Goal: Information Seeking & Learning: Learn about a topic

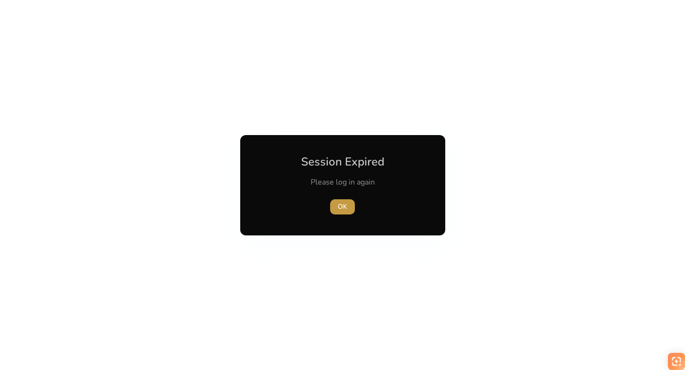
click at [337, 207] on span "button" at bounding box center [342, 206] width 25 height 23
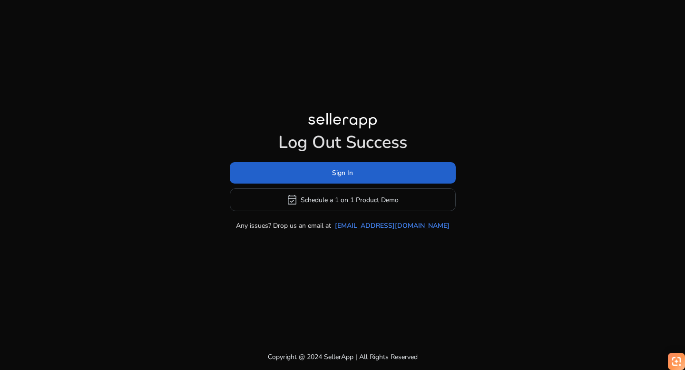
click at [328, 174] on span at bounding box center [343, 173] width 226 height 23
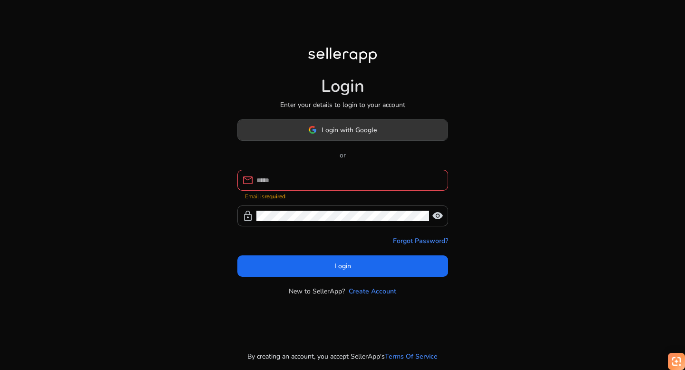
click at [336, 135] on span "Login with Google" at bounding box center [348, 130] width 55 height 10
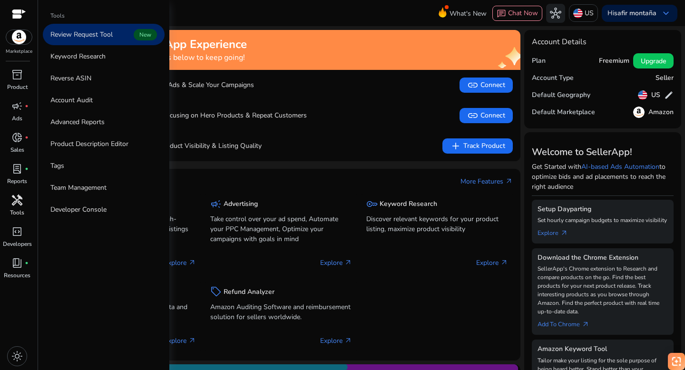
click at [15, 206] on span "handyman" at bounding box center [16, 199] width 11 height 11
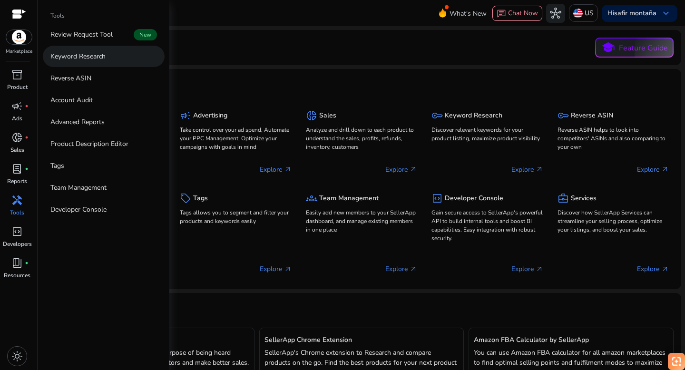
click at [65, 56] on p "Keyword Research" at bounding box center [77, 56] width 55 height 10
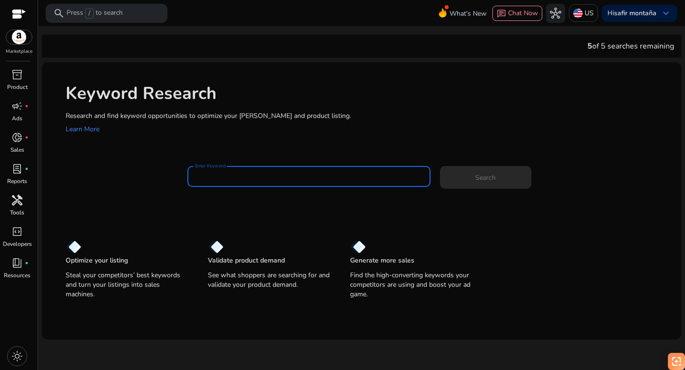
paste input "**********"
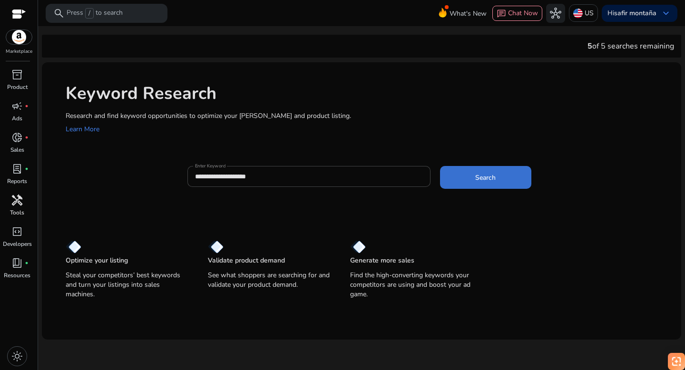
click at [468, 171] on span at bounding box center [485, 177] width 91 height 23
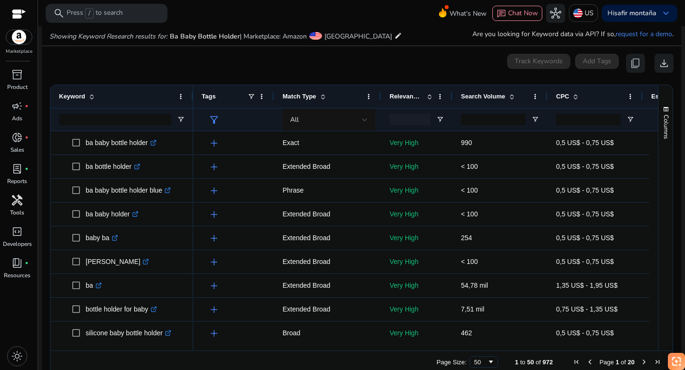
scroll to position [113, 0]
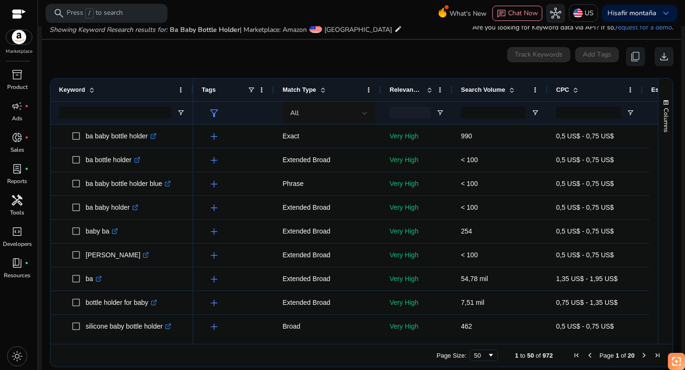
click at [514, 86] on span at bounding box center [512, 90] width 8 height 8
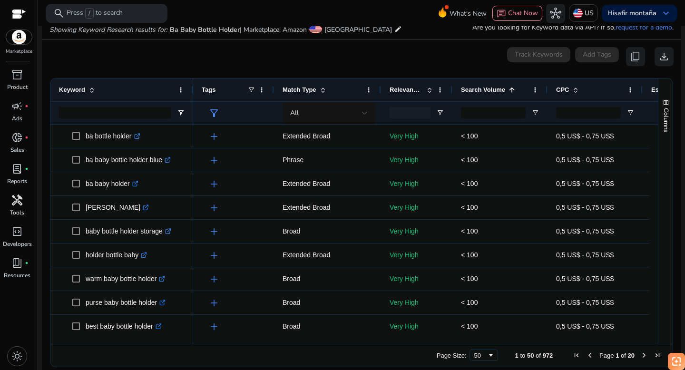
scroll to position [0, 0]
click at [514, 83] on div "Search Volume 1" at bounding box center [495, 90] width 68 height 18
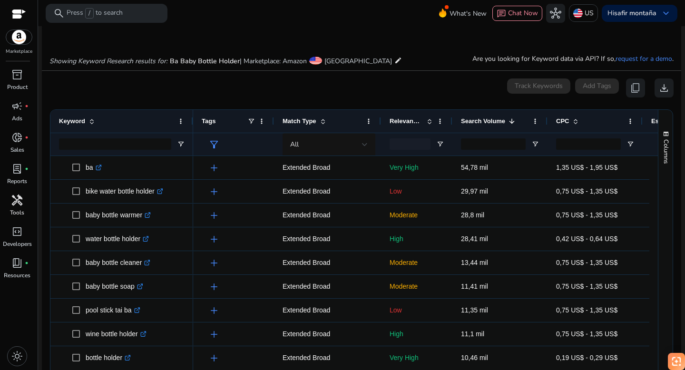
scroll to position [122, 0]
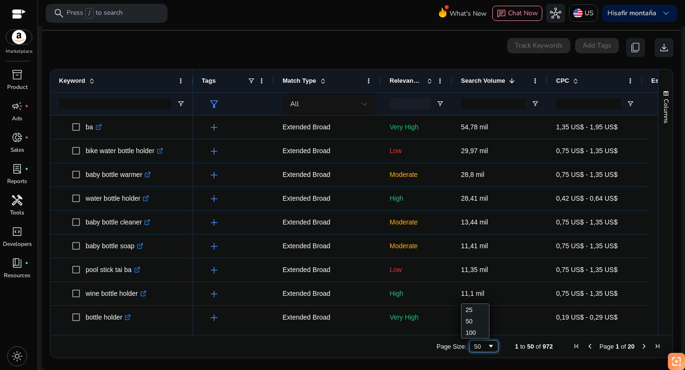
click at [487, 346] on span "Page Size" at bounding box center [491, 346] width 8 height 8
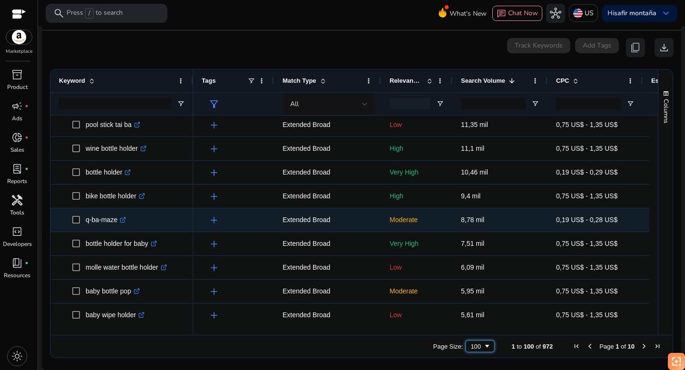
scroll to position [0, 0]
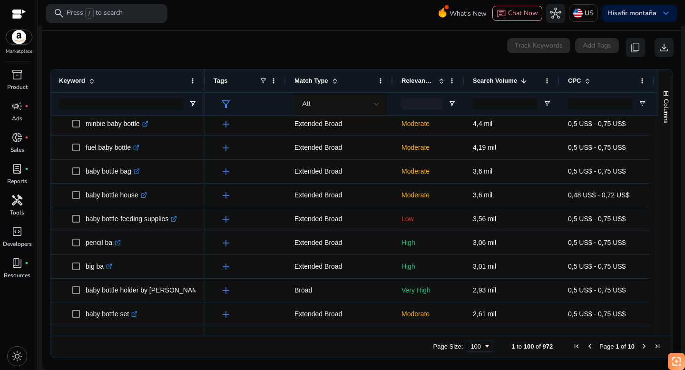
drag, startPoint x: 191, startPoint y: 79, endPoint x: 203, endPoint y: 78, distance: 11.9
click at [203, 78] on div at bounding box center [205, 80] width 4 height 23
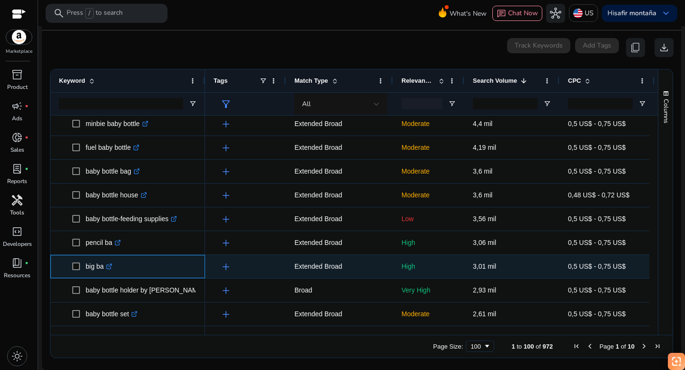
click at [112, 265] on icon ".st0{fill:#2c8af8}" at bounding box center [109, 266] width 6 height 6
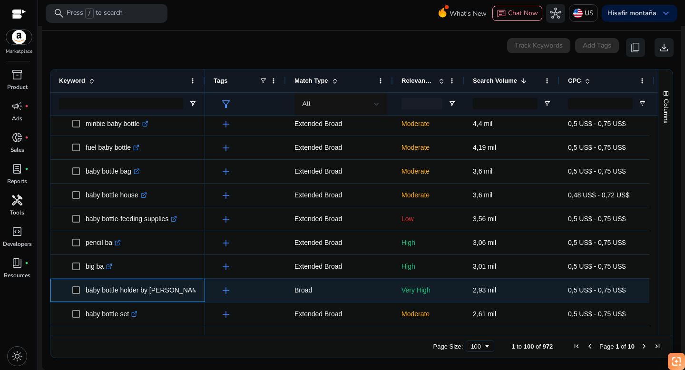
click at [206, 289] on icon ".st0{fill:#2c8af8}" at bounding box center [209, 290] width 6 height 6
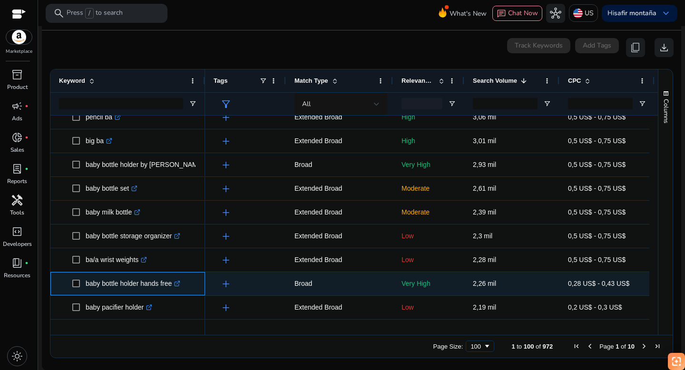
click at [180, 282] on icon at bounding box center [177, 281] width 3 height 3
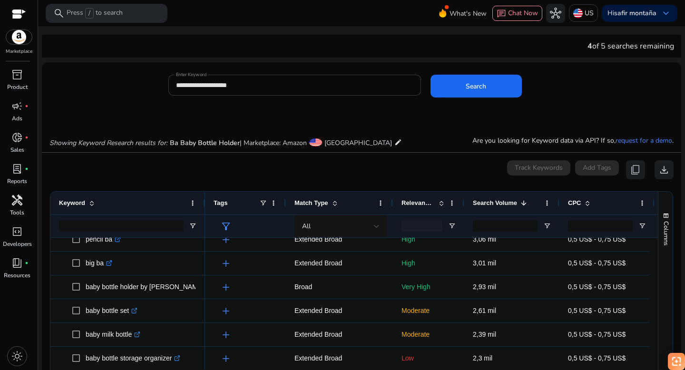
click at [233, 86] on input "**********" at bounding box center [294, 85] width 237 height 10
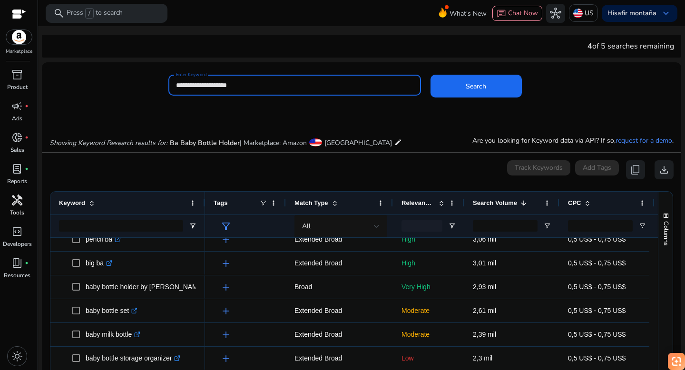
click at [233, 86] on input "**********" at bounding box center [294, 85] width 237 height 10
click at [234, 86] on input "**********" at bounding box center [294, 85] width 237 height 10
paste input "**********"
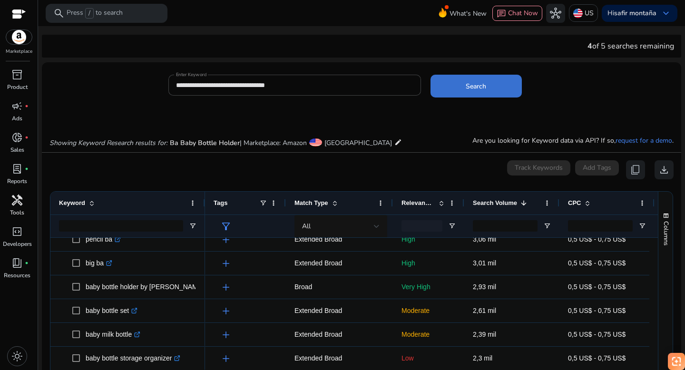
click at [472, 89] on span "Search" at bounding box center [475, 86] width 20 height 10
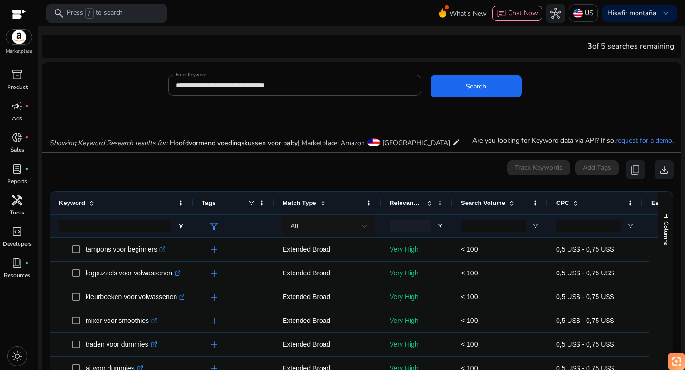
click at [429, 200] on span at bounding box center [429, 203] width 8 height 8
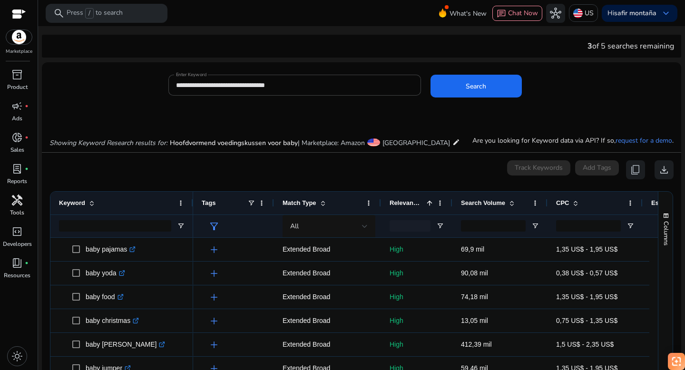
click at [429, 200] on span at bounding box center [429, 203] width 8 height 8
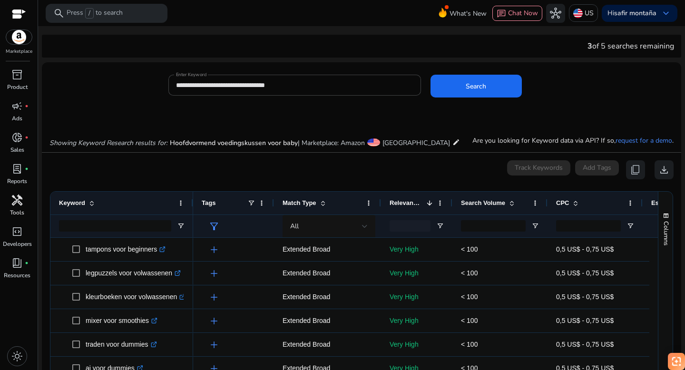
click at [429, 200] on span at bounding box center [429, 203] width 8 height 8
click at [429, 205] on span at bounding box center [429, 203] width 8 height 8
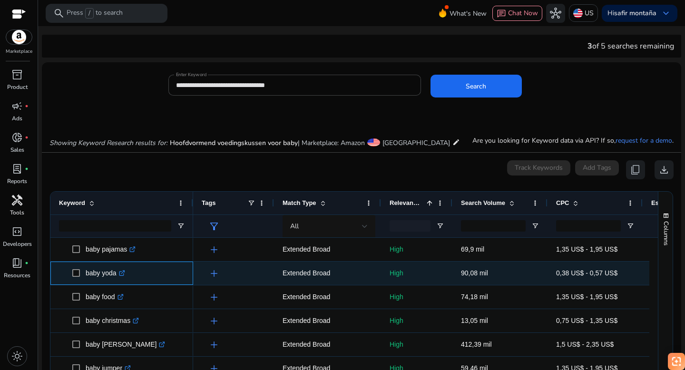
click at [123, 273] on icon ".st0{fill:#2c8af8}" at bounding box center [122, 273] width 6 height 6
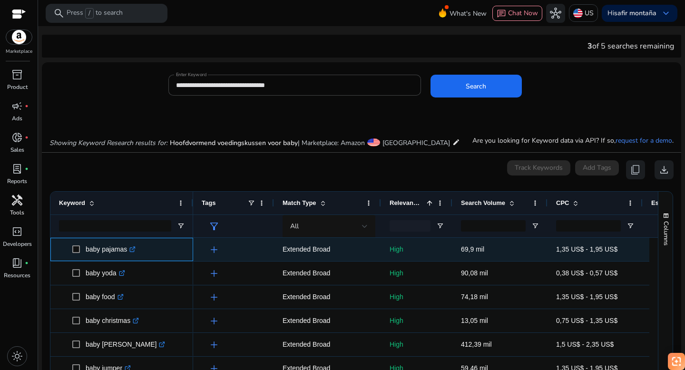
click at [134, 249] on icon ".st0{fill:#2c8af8}" at bounding box center [132, 249] width 6 height 6
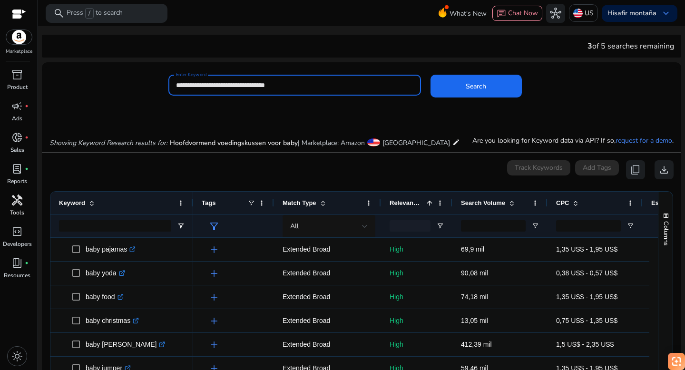
click at [250, 86] on input "**********" at bounding box center [294, 85] width 237 height 10
paste input
click at [443, 85] on span at bounding box center [475, 86] width 91 height 23
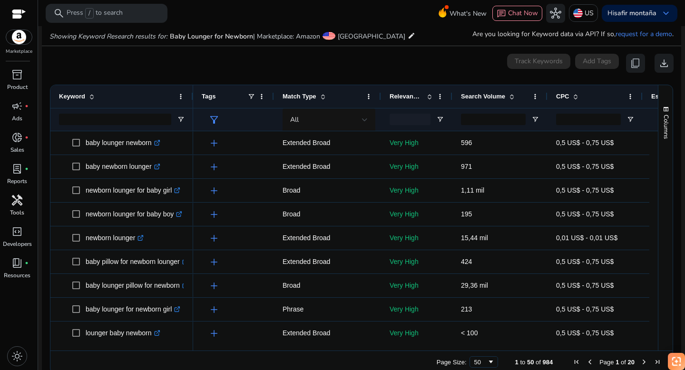
scroll to position [113, 0]
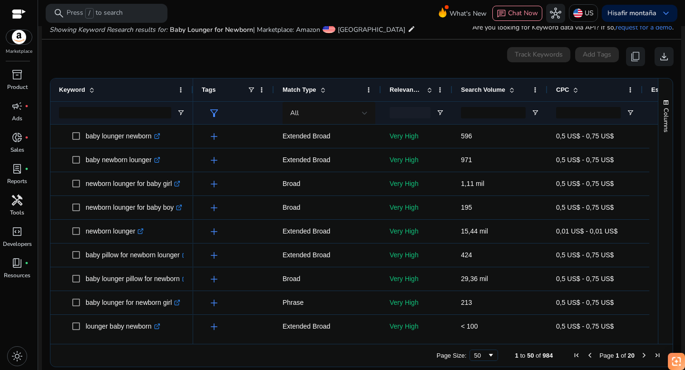
click at [512, 86] on span at bounding box center [512, 90] width 8 height 8
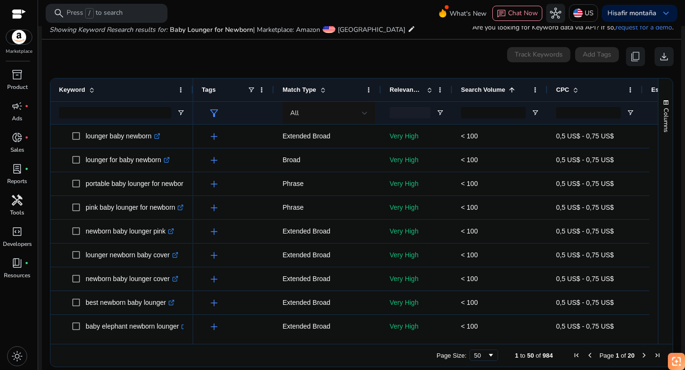
click at [512, 86] on span at bounding box center [512, 90] width 8 height 8
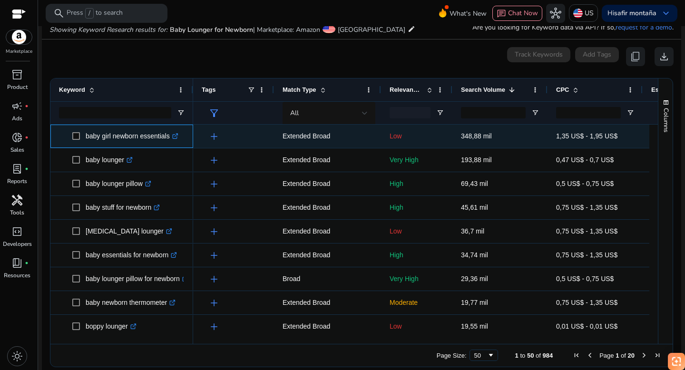
click at [178, 137] on icon ".st0{fill:#2c8af8}" at bounding box center [175, 136] width 6 height 6
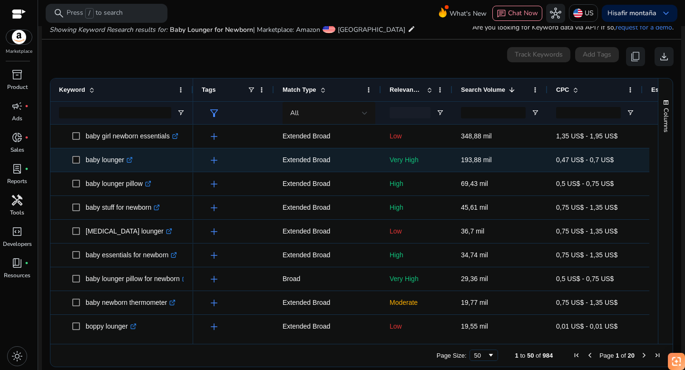
click at [133, 158] on icon ".st0{fill:#2c8af8}" at bounding box center [129, 160] width 6 height 6
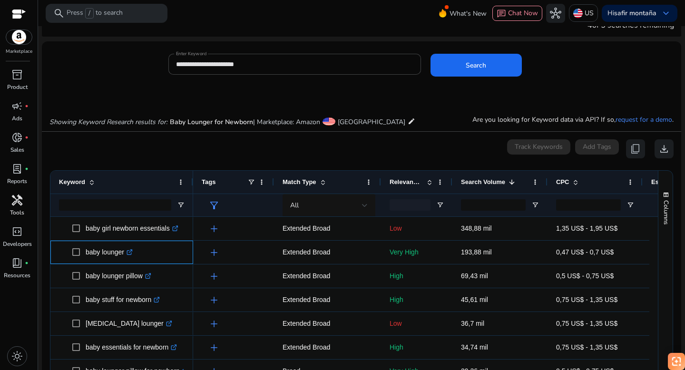
scroll to position [0, 0]
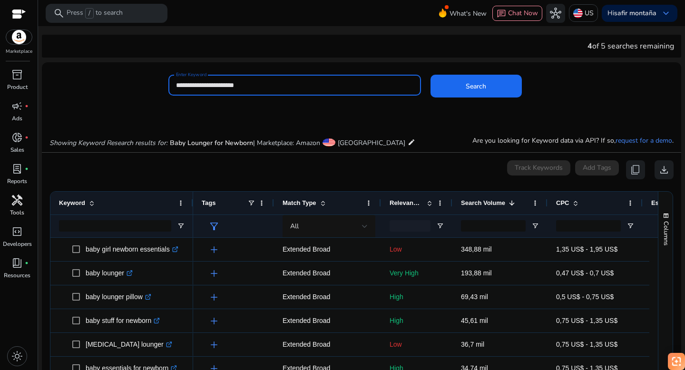
click at [231, 86] on input "**********" at bounding box center [294, 85] width 237 height 10
paste input
type input "**********"
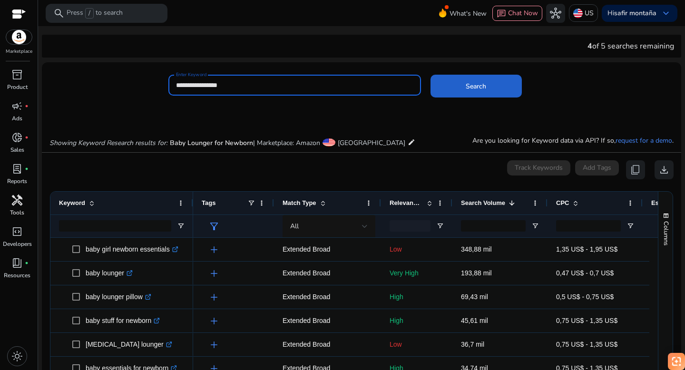
click at [443, 87] on span at bounding box center [475, 86] width 91 height 23
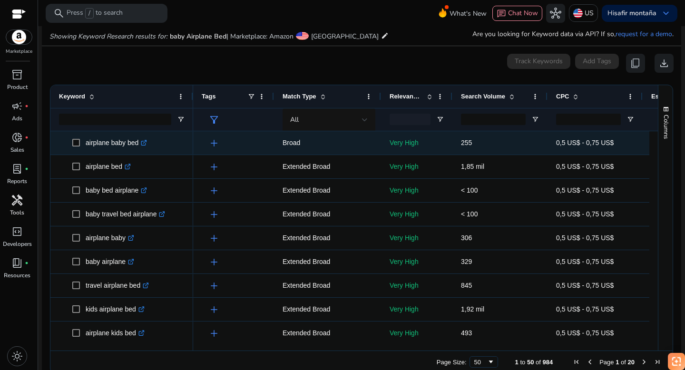
scroll to position [113, 0]
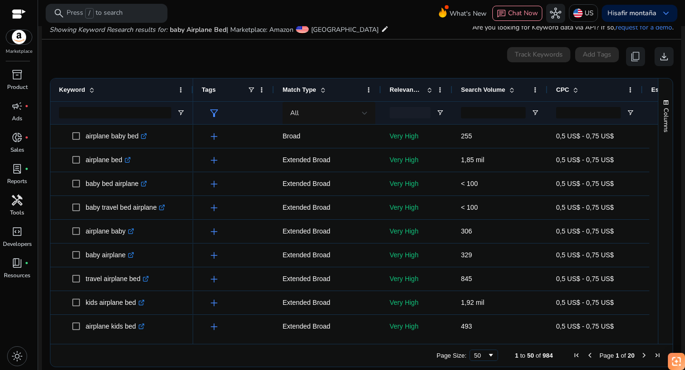
click at [429, 87] on span at bounding box center [429, 90] width 8 height 8
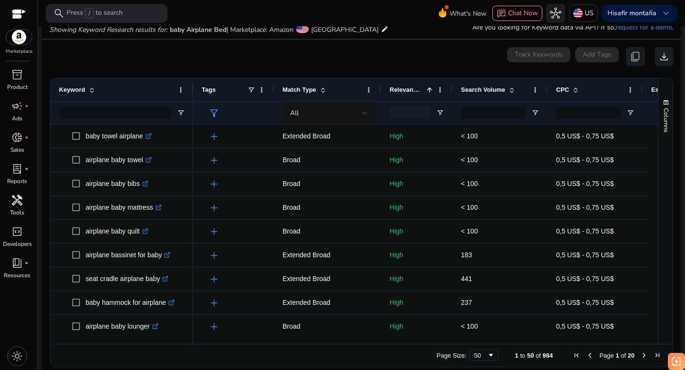
click at [429, 87] on span at bounding box center [429, 90] width 8 height 8
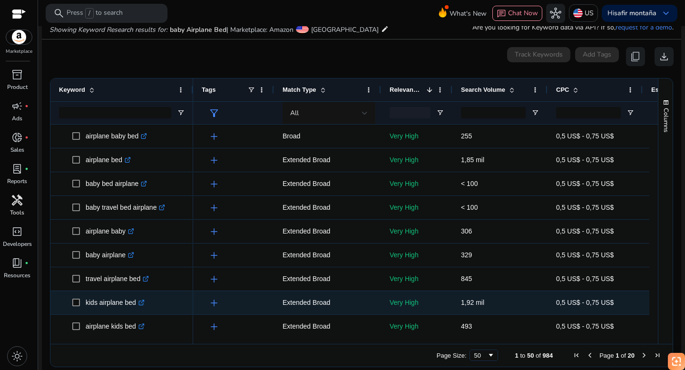
click at [145, 303] on icon ".st0{fill:#2c8af8}" at bounding box center [141, 302] width 6 height 6
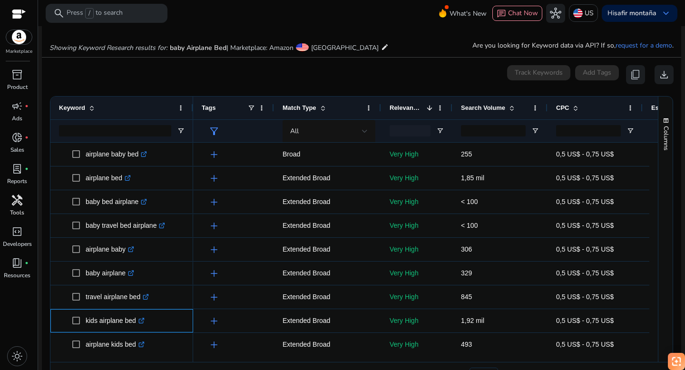
scroll to position [116, 0]
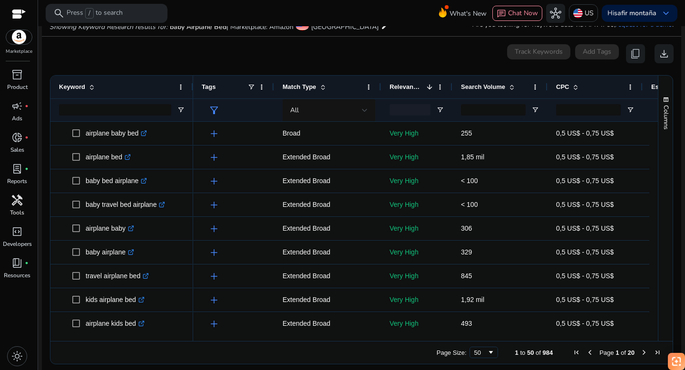
click at [513, 85] on span at bounding box center [512, 87] width 8 height 8
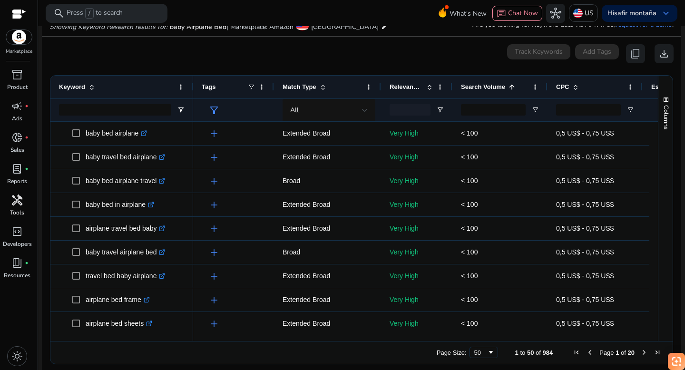
click at [513, 85] on span at bounding box center [512, 87] width 8 height 8
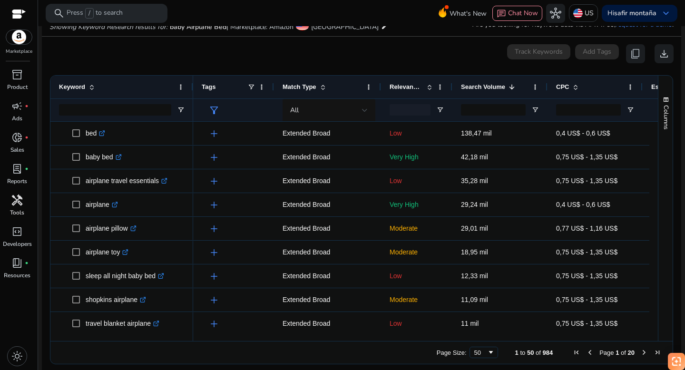
click at [430, 85] on span at bounding box center [429, 87] width 8 height 8
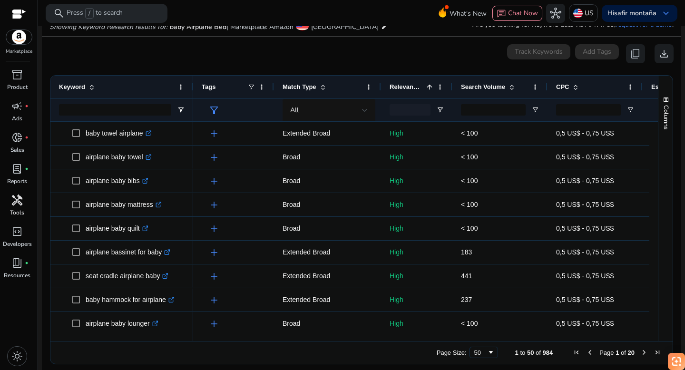
click at [430, 85] on span at bounding box center [429, 87] width 8 height 8
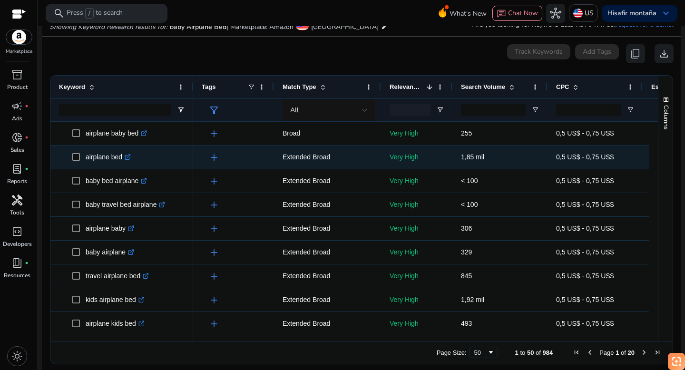
click at [131, 158] on icon ".st0{fill:#2c8af8}" at bounding box center [128, 157] width 6 height 6
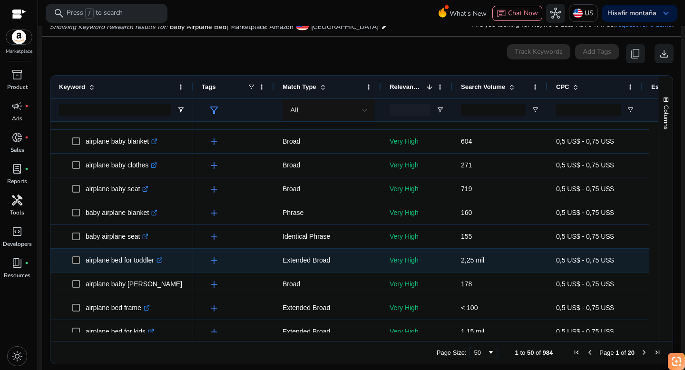
scroll to position [478, 0]
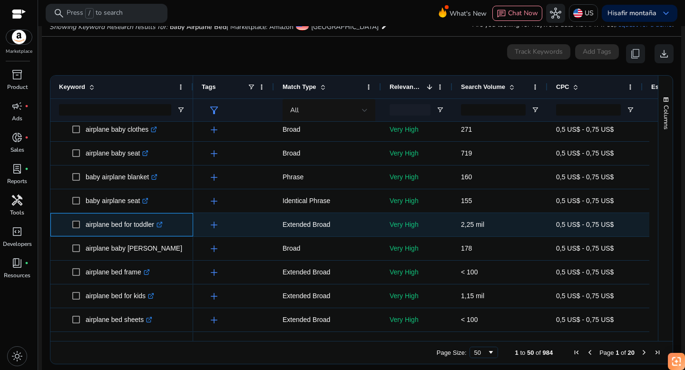
click at [162, 224] on icon at bounding box center [160, 223] width 3 height 3
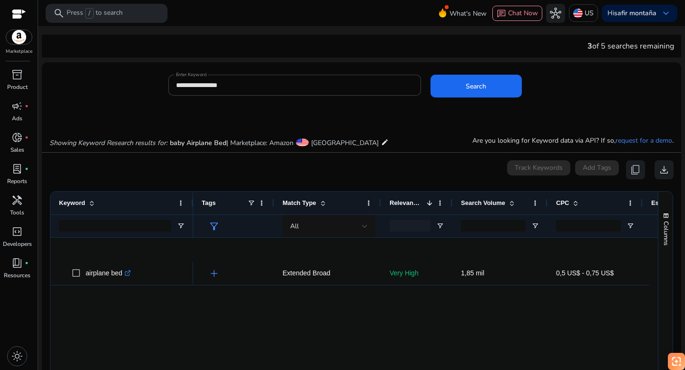
scroll to position [479, 0]
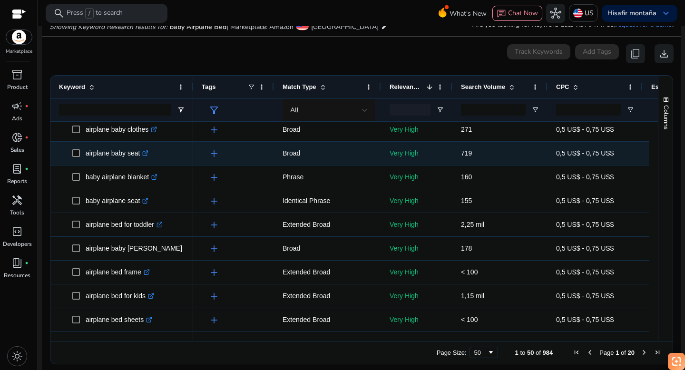
click at [148, 152] on icon ".st0{fill:#2c8af8}" at bounding box center [145, 153] width 6 height 6
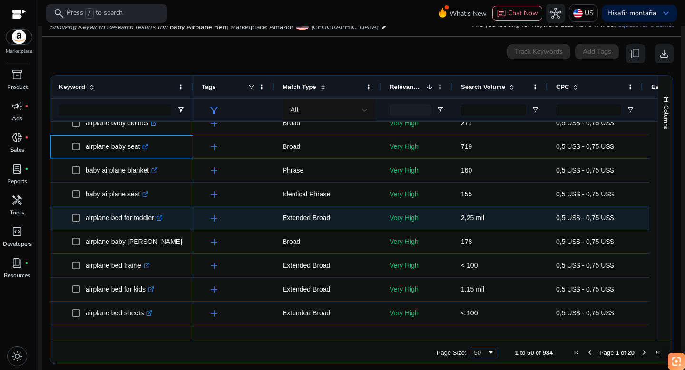
scroll to position [493, 0]
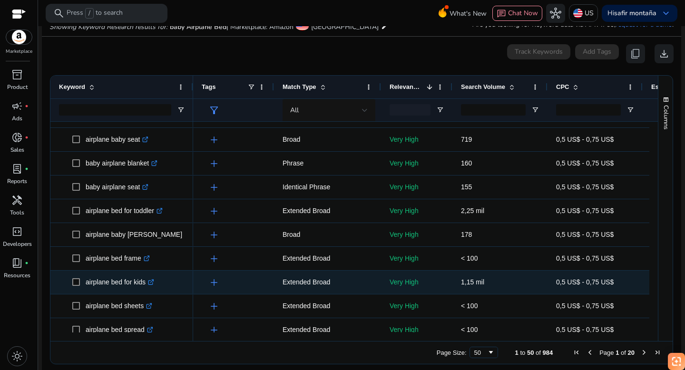
click at [154, 282] on icon at bounding box center [151, 280] width 3 height 3
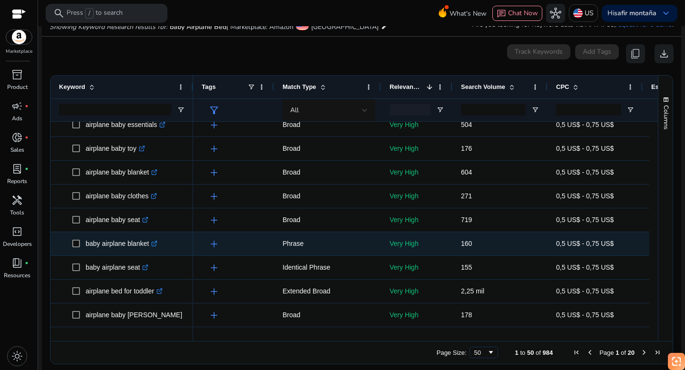
scroll to position [217, 0]
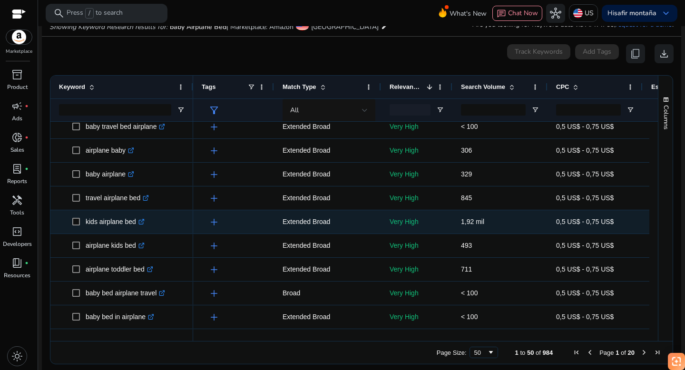
click at [145, 221] on icon ".st0{fill:#2c8af8}" at bounding box center [141, 222] width 6 height 6
